Goal: Transaction & Acquisition: Purchase product/service

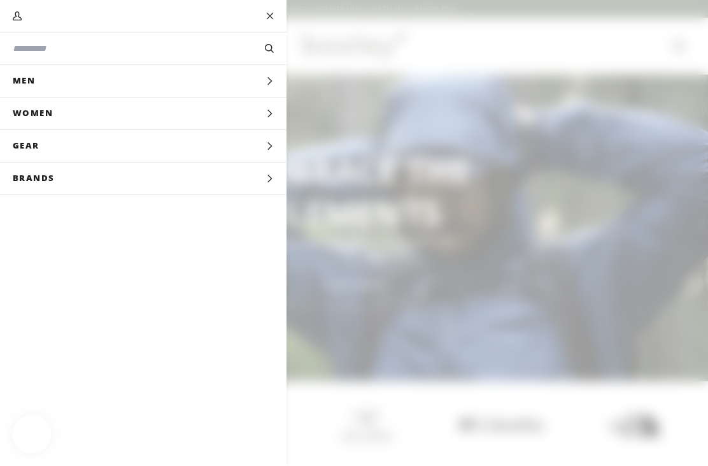
click at [120, 50] on input "Search our store" at bounding box center [122, 48] width 219 height 13
type input "**********"
click at [269, 48] on button "Search" at bounding box center [269, 48] width 34 height 14
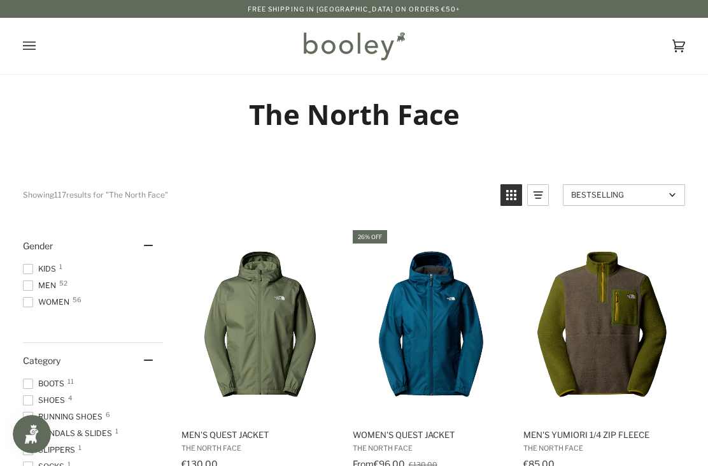
click at [451, 273] on img "Women's Quest Jacket" at bounding box center [431, 323] width 161 height 161
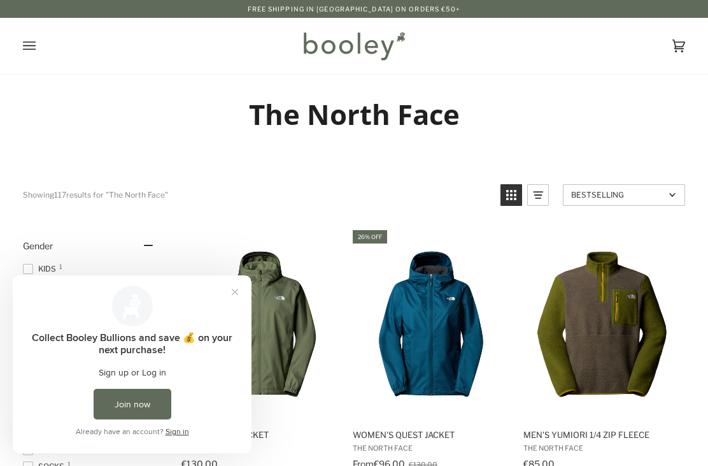
click at [235, 298] on button "Close prompt" at bounding box center [235, 291] width 23 height 23
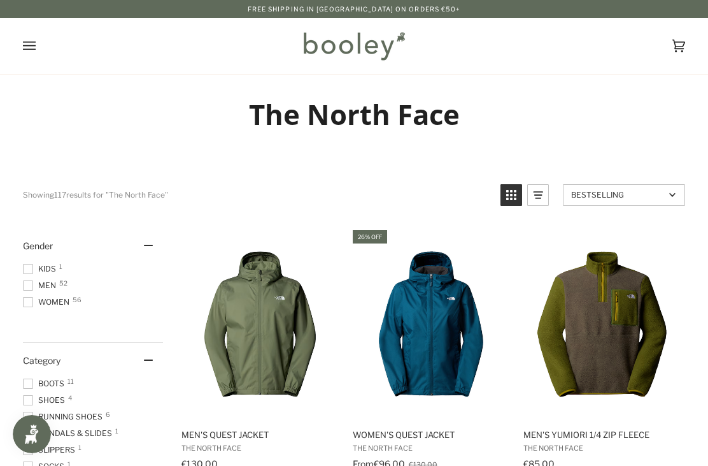
click at [34, 287] on span "Men 52" at bounding box center [41, 285] width 37 height 11
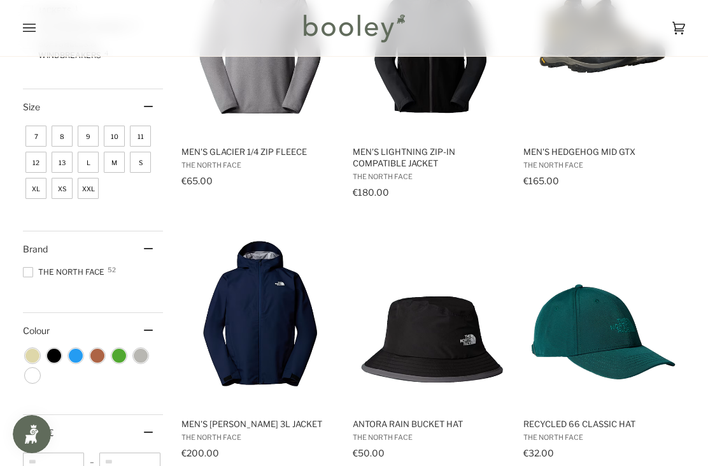
click at [63, 196] on span "XS" at bounding box center [62, 188] width 21 height 21
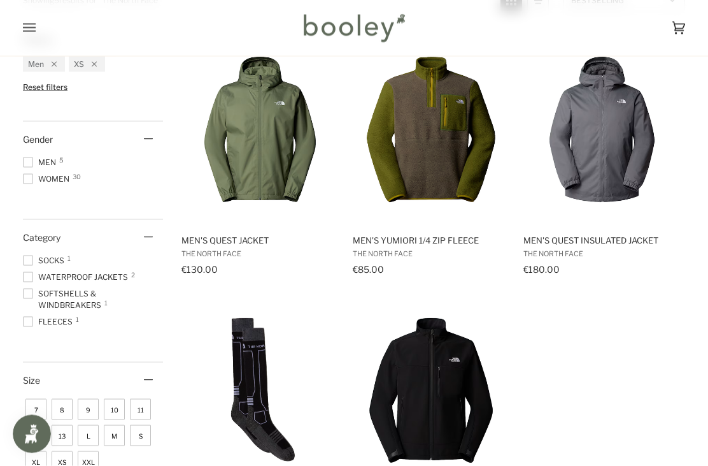
scroll to position [196, 0]
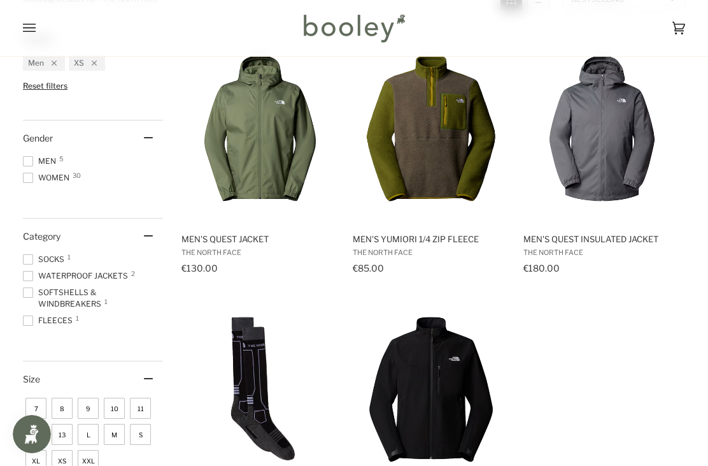
click at [608, 152] on img "Men's Quest Insulated Jacket" at bounding box center [602, 127] width 161 height 161
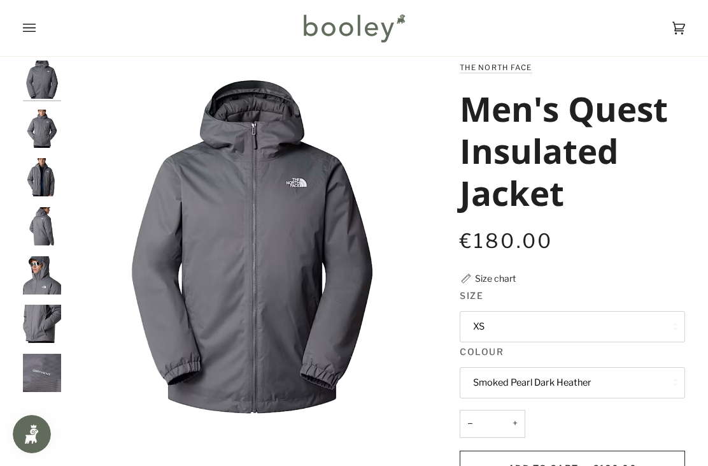
scroll to position [47, 0]
